Goal: Navigation & Orientation: Find specific page/section

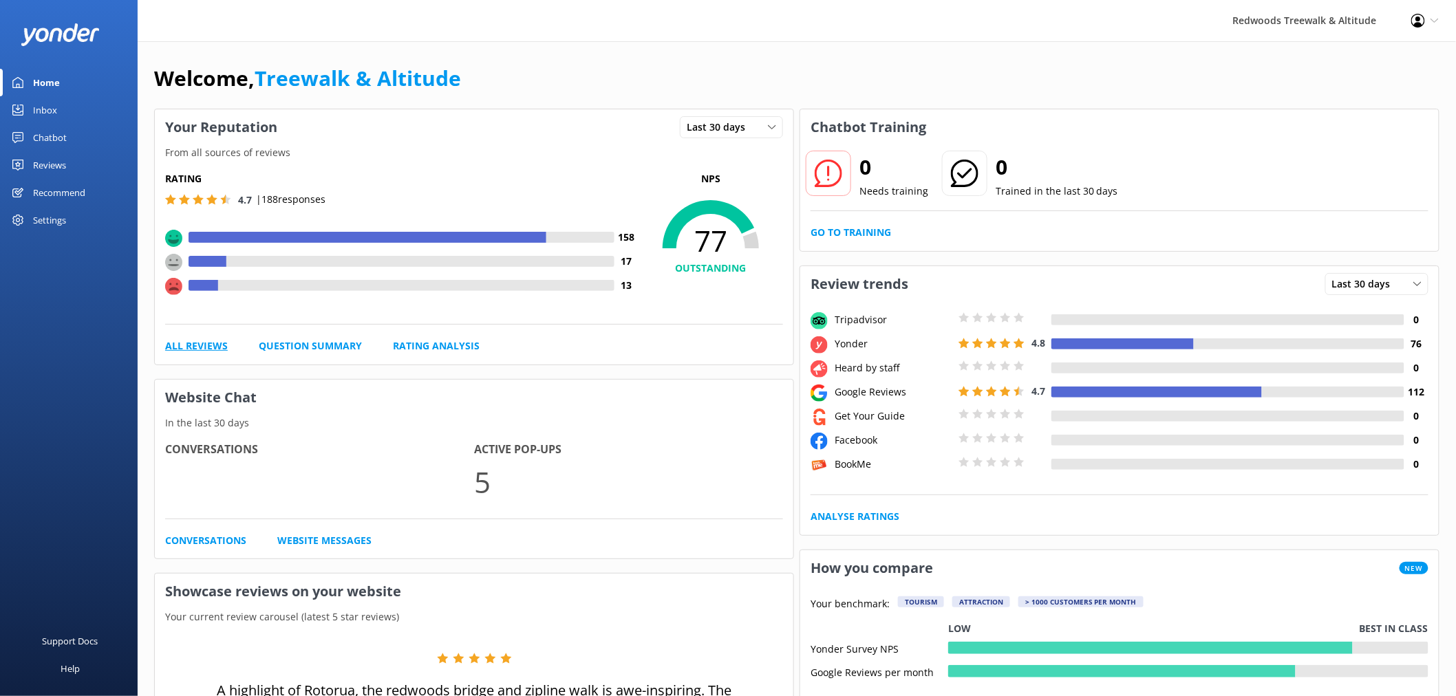
click at [219, 345] on link "All Reviews" at bounding box center [196, 346] width 63 height 15
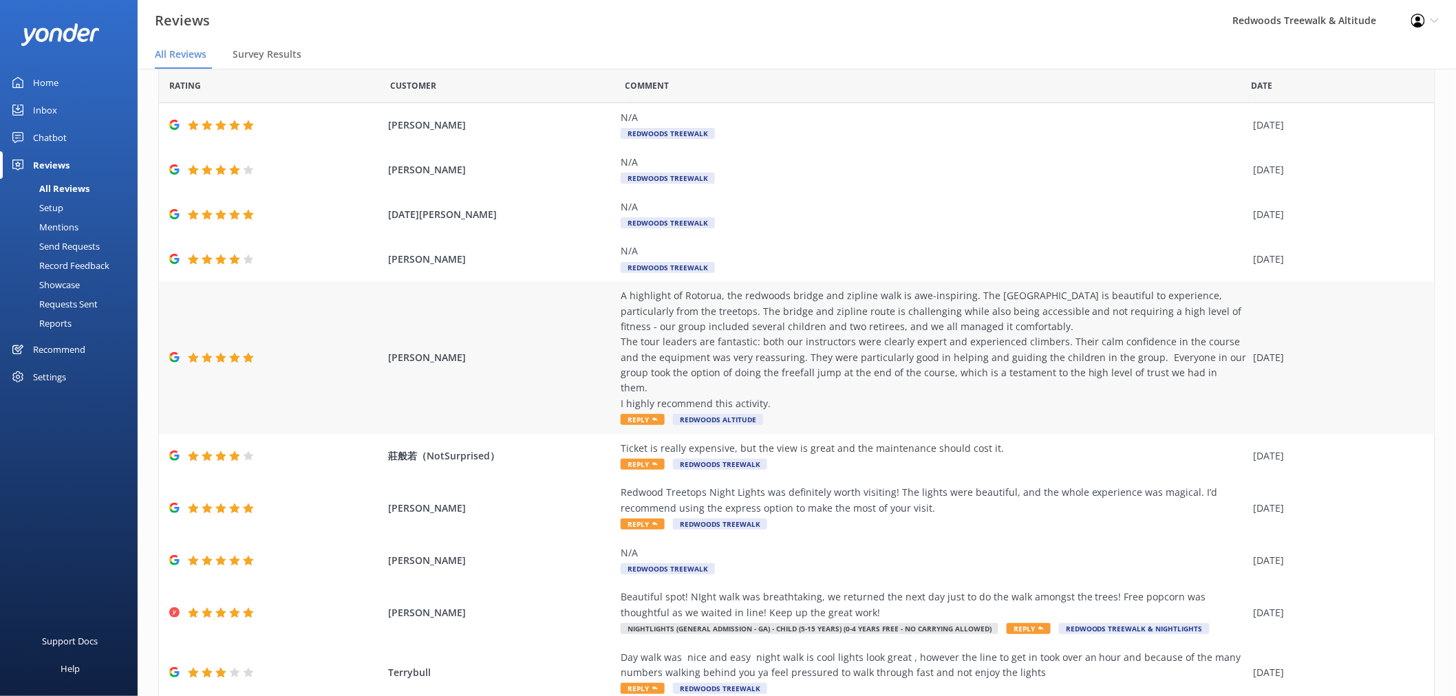
scroll to position [76, 0]
